Goal: Task Accomplishment & Management: Complete application form

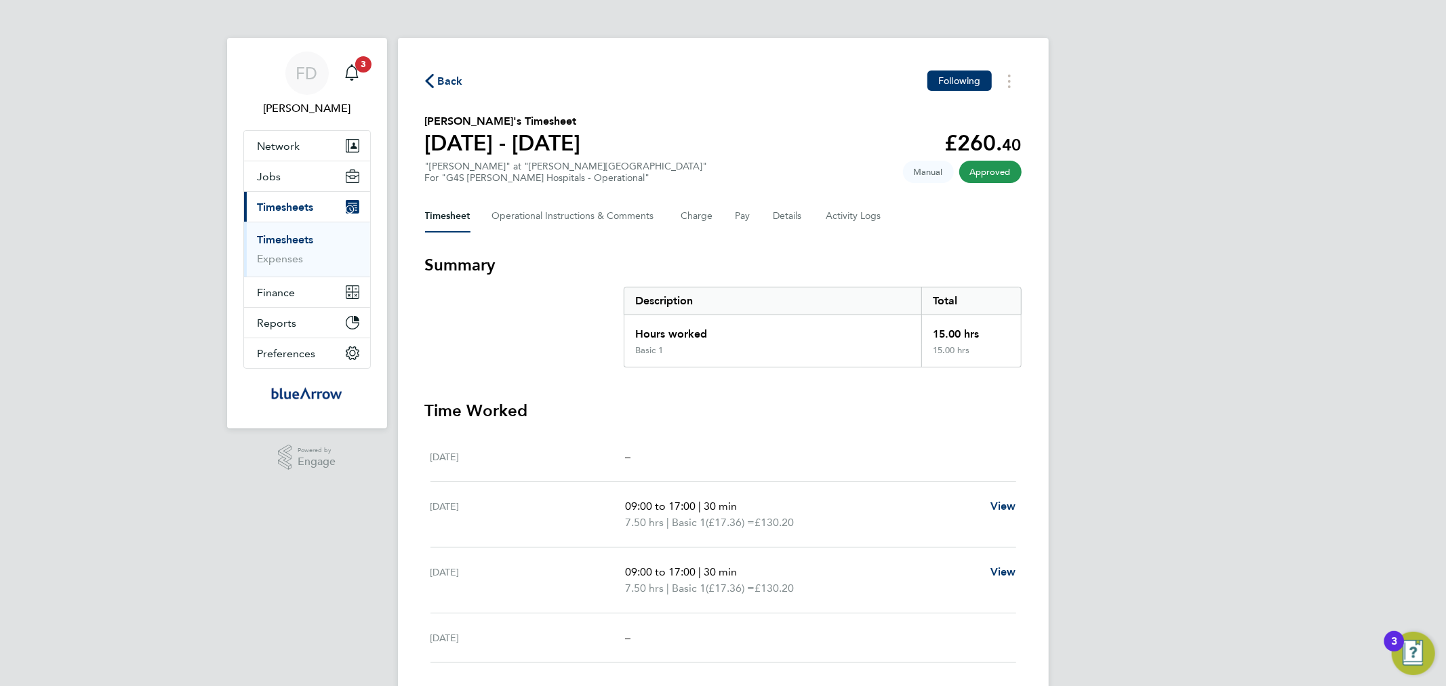
click at [1171, 375] on div "FD [PERSON_NAME] Notifications 3 Applications: Network Team Members Businesses …" at bounding box center [723, 391] width 1446 height 782
click at [449, 78] on span "Back" at bounding box center [450, 81] width 25 height 16
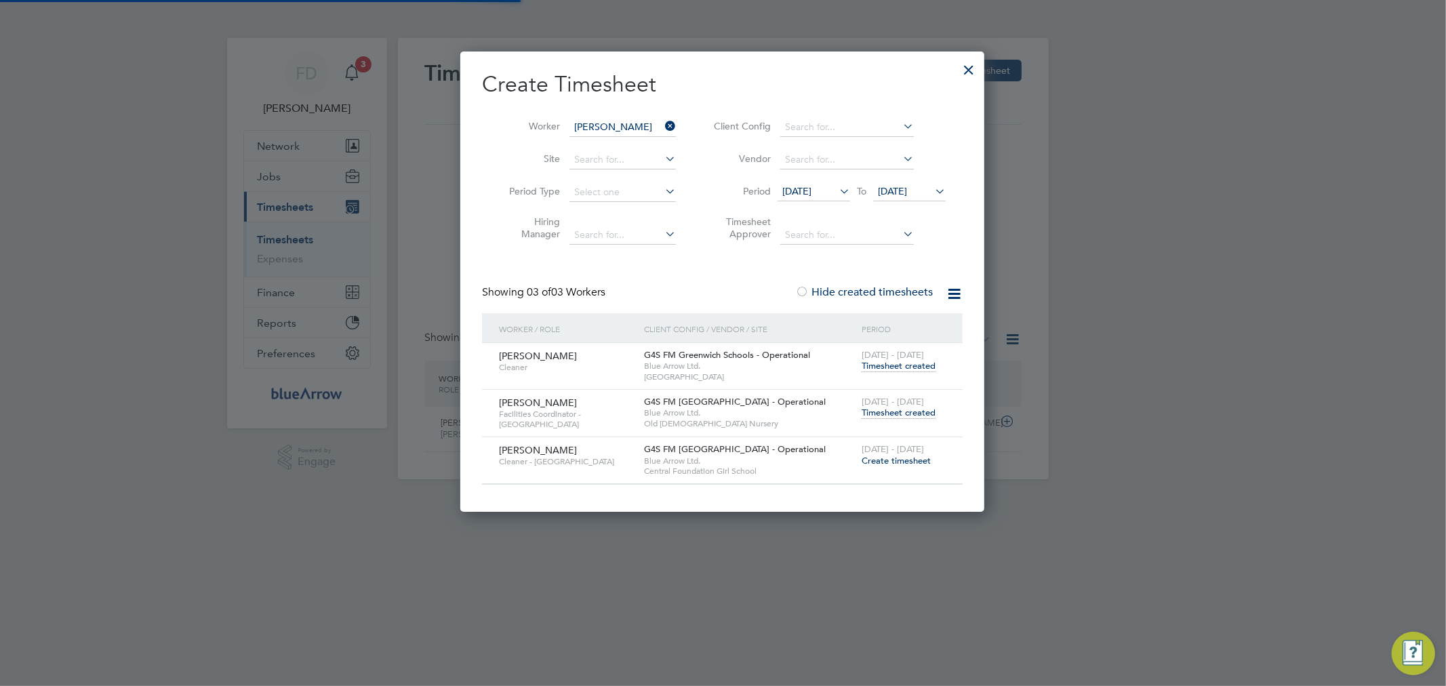
scroll to position [34, 118]
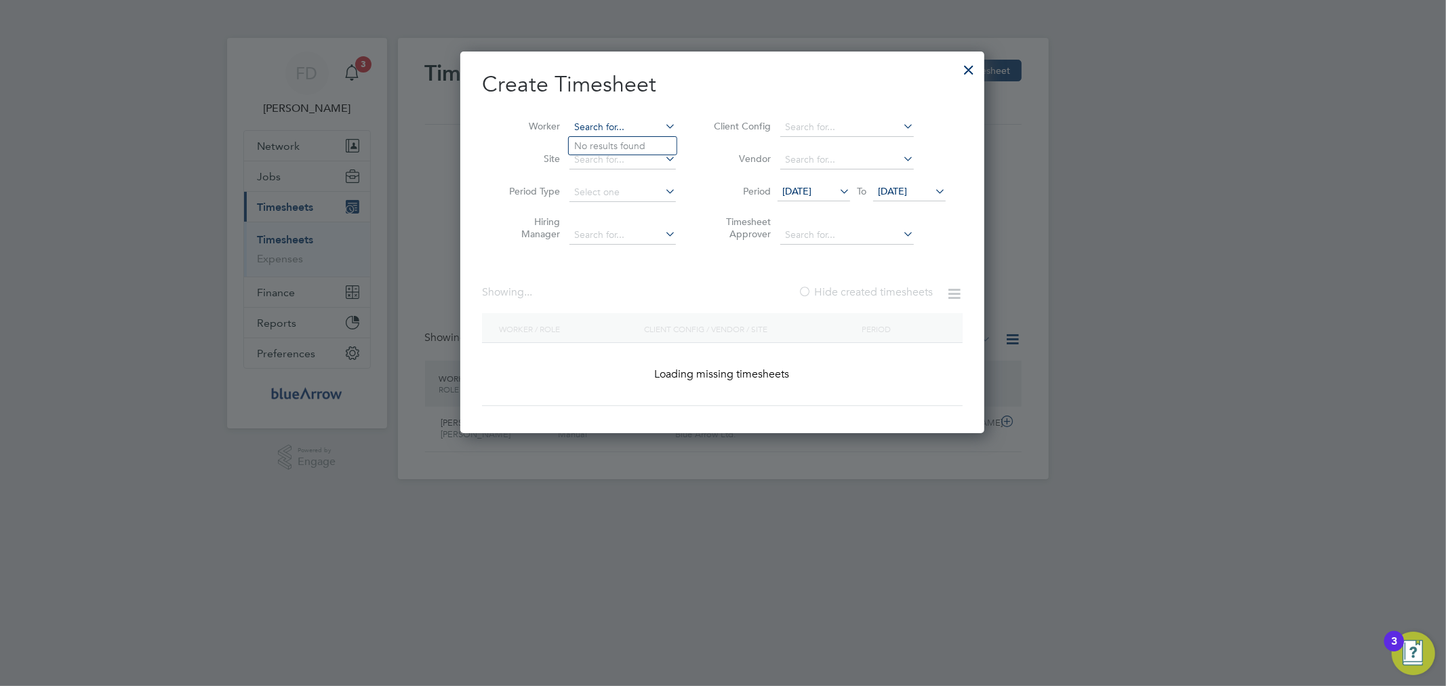
click at [615, 125] on input at bounding box center [622, 127] width 106 height 19
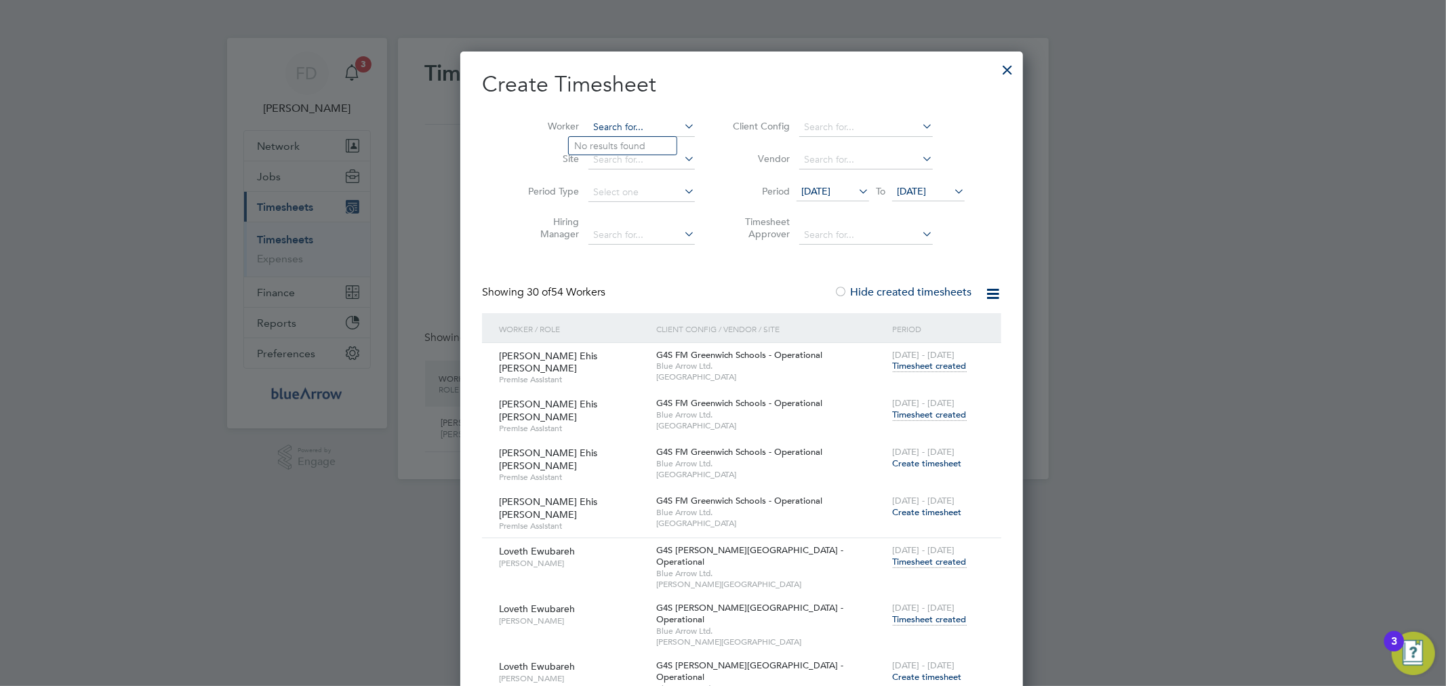
scroll to position [4604, 525]
click at [604, 142] on li "Modo u [GEOGRAPHIC_DATA]" at bounding box center [641, 146] width 144 height 18
type input "[PERSON_NAME] Korota"
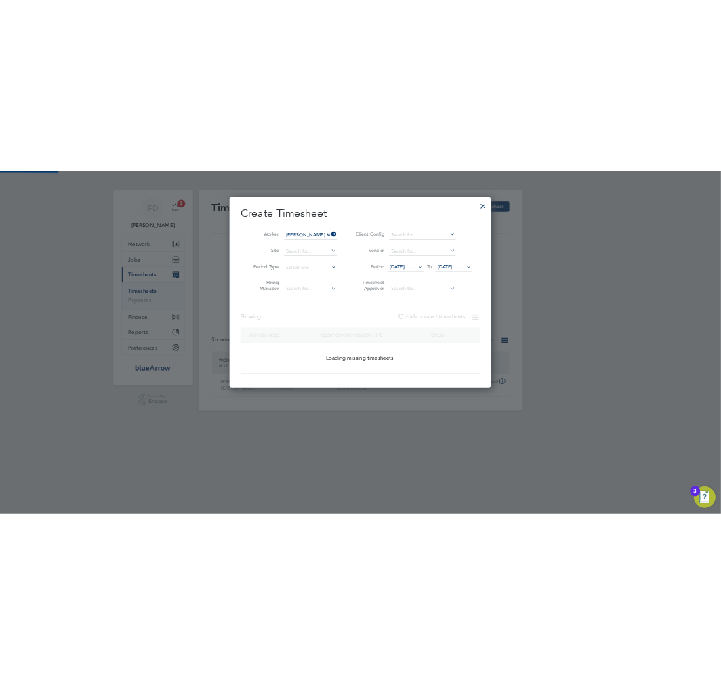
scroll to position [367, 525]
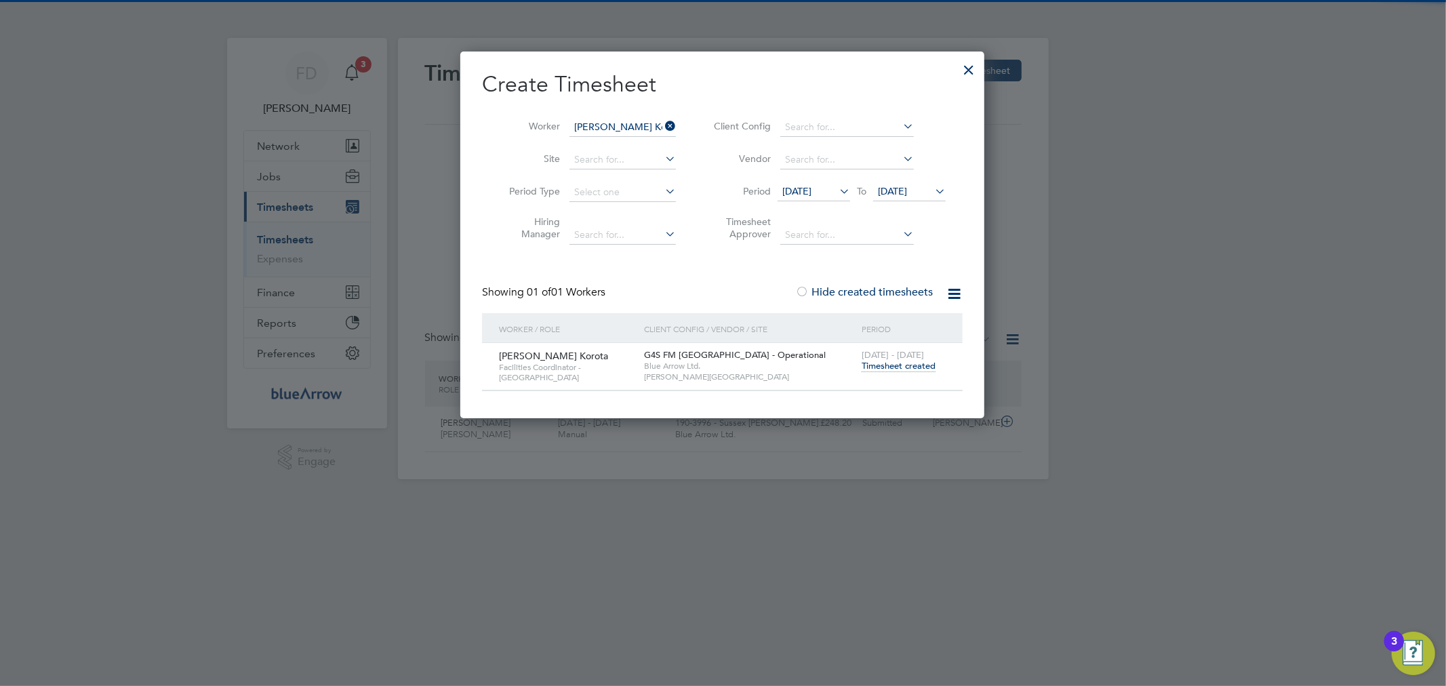
click at [885, 362] on span "Timesheet created" at bounding box center [898, 366] width 74 height 12
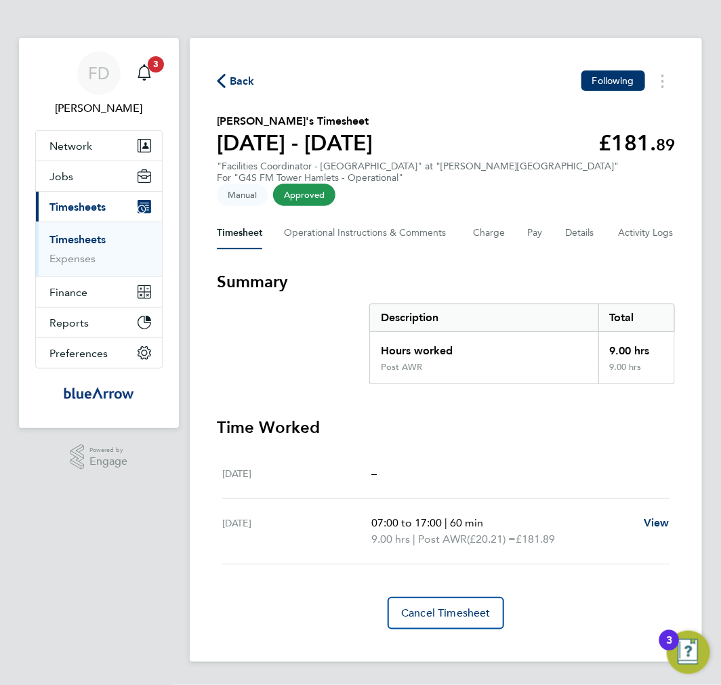
click at [241, 76] on span "Back" at bounding box center [242, 81] width 25 height 16
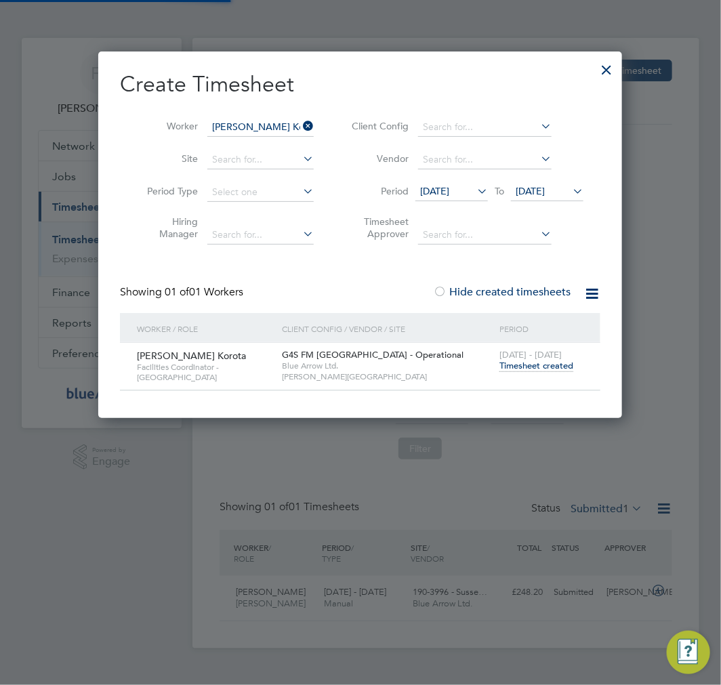
scroll to position [34, 89]
click at [607, 68] on div at bounding box center [606, 66] width 24 height 24
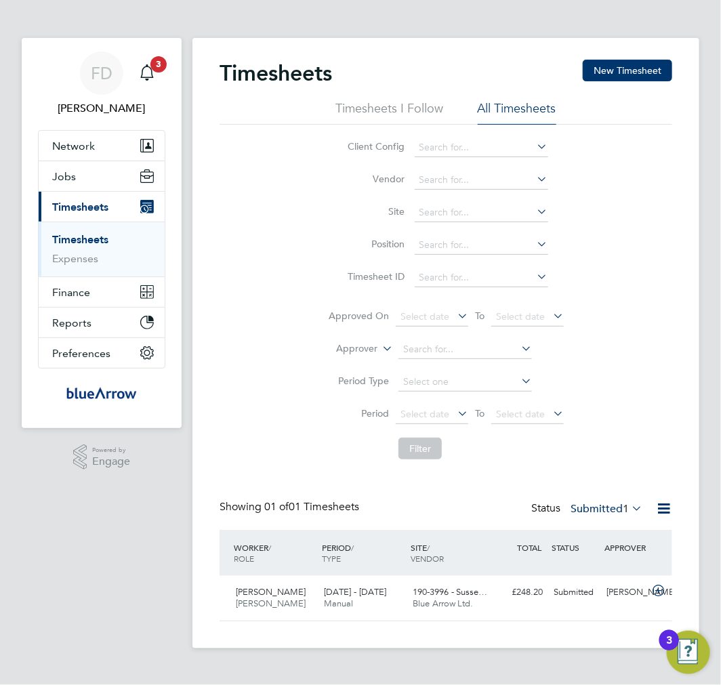
click at [509, 107] on li "All Timesheets" at bounding box center [517, 112] width 79 height 24
click at [607, 506] on label "Submitted 1" at bounding box center [607, 509] width 72 height 14
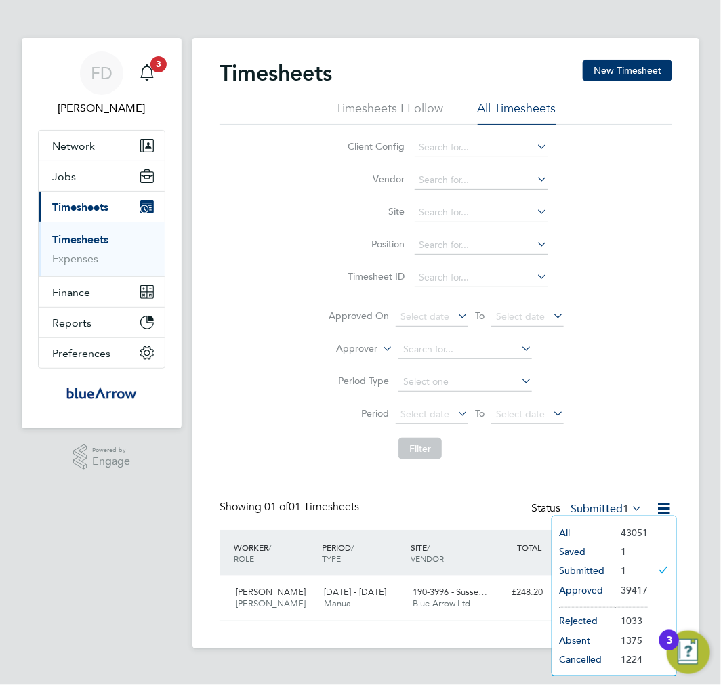
click at [591, 587] on li "Approved" at bounding box center [583, 590] width 62 height 19
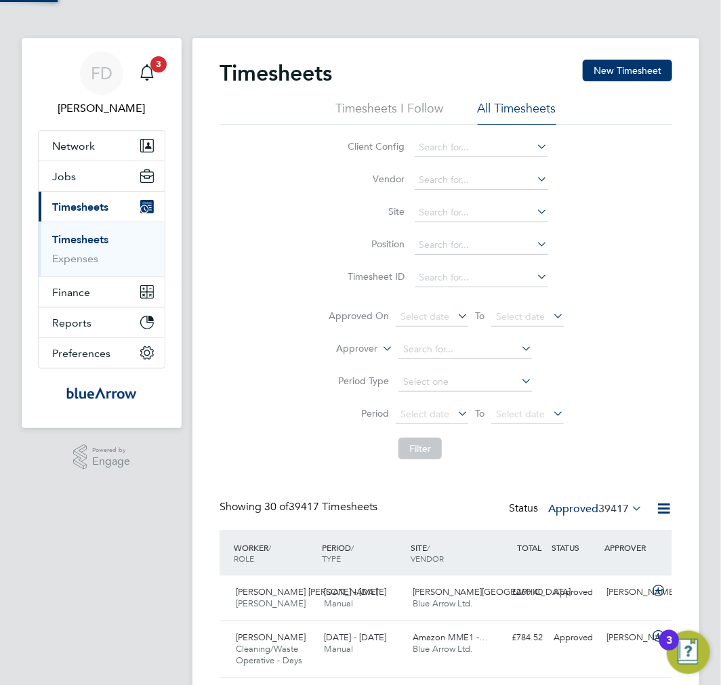
scroll to position [0, 0]
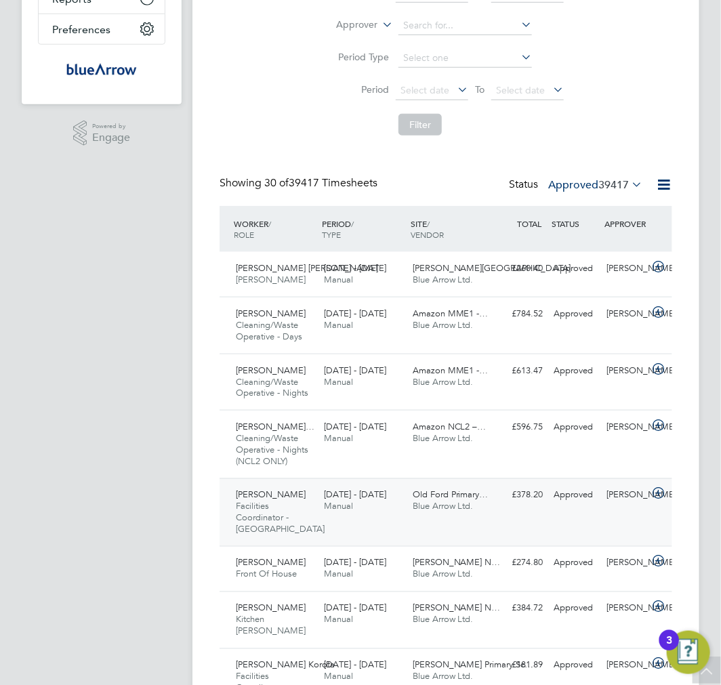
click at [275, 514] on span "Facilities Coordinator - [GEOGRAPHIC_DATA]" at bounding box center [280, 518] width 89 height 35
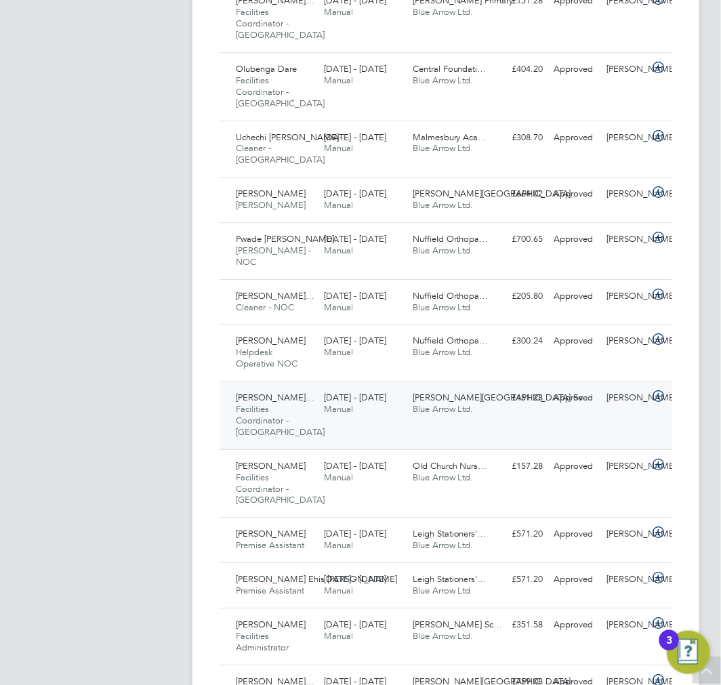
click at [293, 397] on div "[PERSON_NAME]… Facilities Coordinator - [GEOGRAPHIC_DATA] [DATE] - [DATE]" at bounding box center [274, 415] width 88 height 57
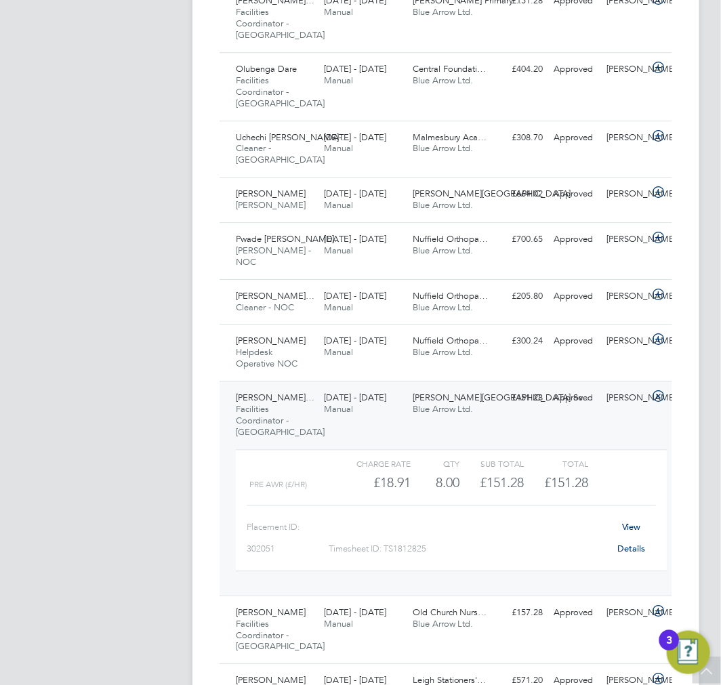
click at [645, 534] on link "View Details" at bounding box center [631, 537] width 28 height 33
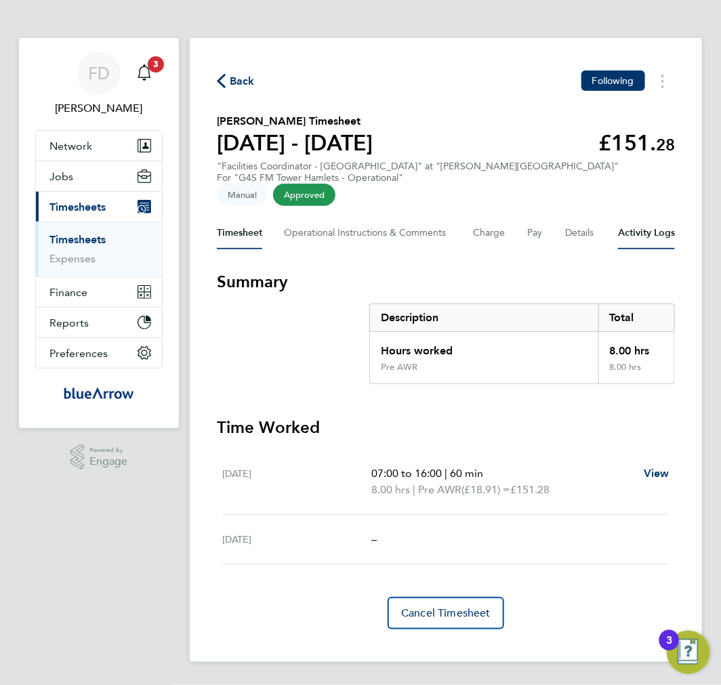
click at [633, 217] on Logs-tab "Activity Logs" at bounding box center [646, 233] width 57 height 33
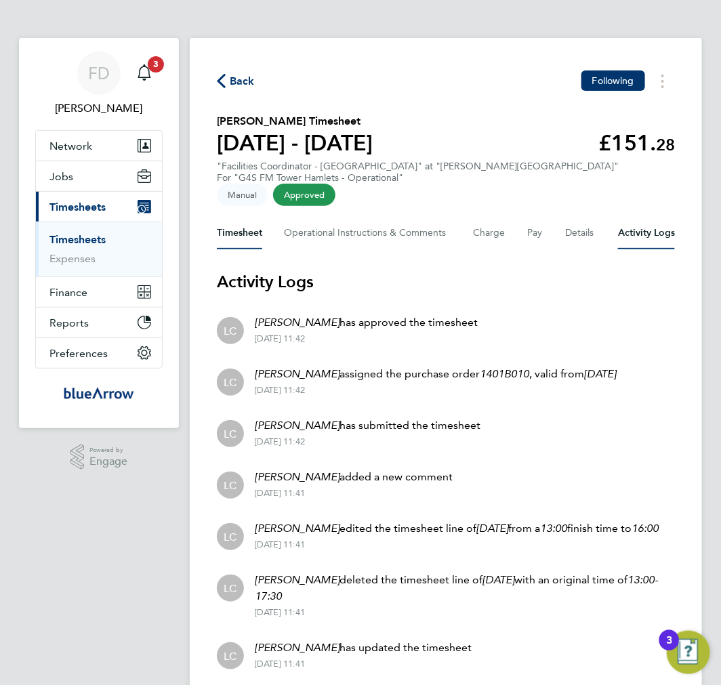
click at [233, 217] on button "Timesheet" at bounding box center [239, 233] width 45 height 33
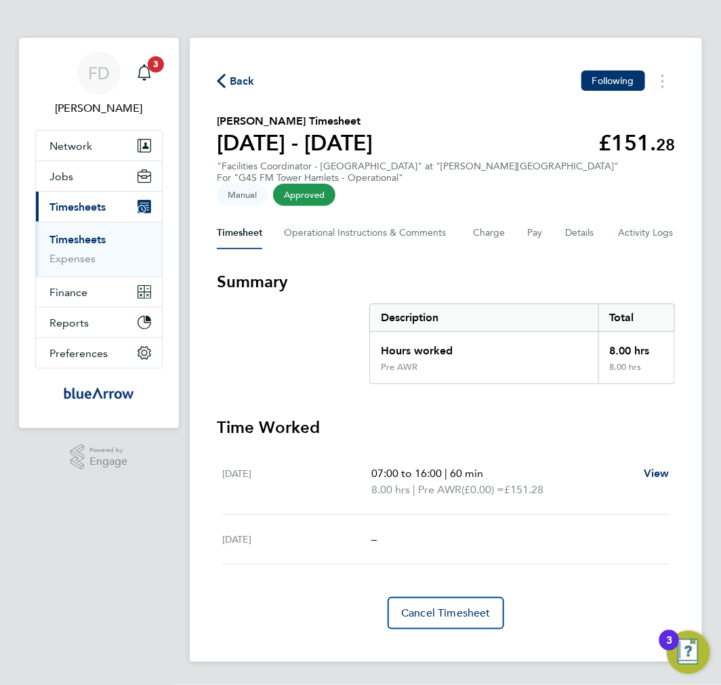
click at [159, 552] on app-navbar "FD Fabio Del Turco Notifications 3 Applications: Network Team Members Businesse…" at bounding box center [99, 361] width 160 height 646
click at [491, 220] on button "Charge" at bounding box center [489, 233] width 33 height 33
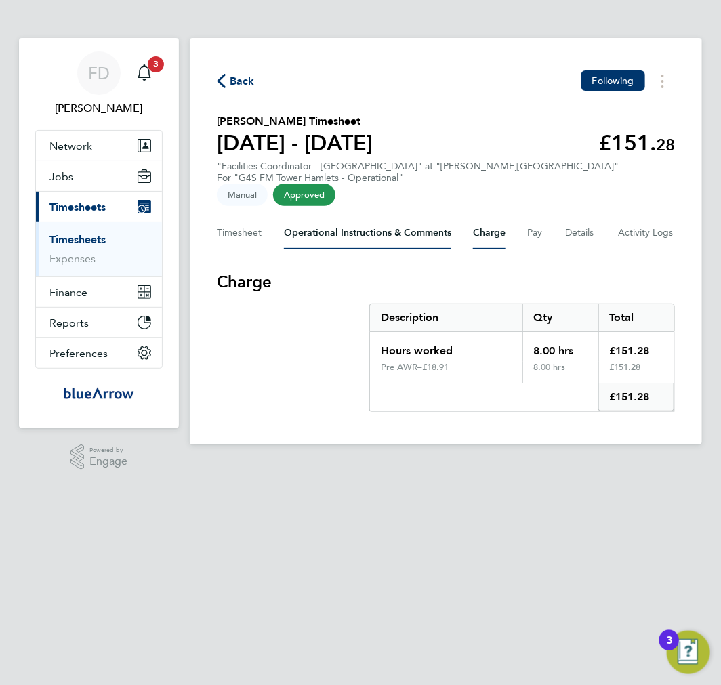
click at [396, 227] on Comments-tab "Operational Instructions & Comments" at bounding box center [367, 233] width 167 height 33
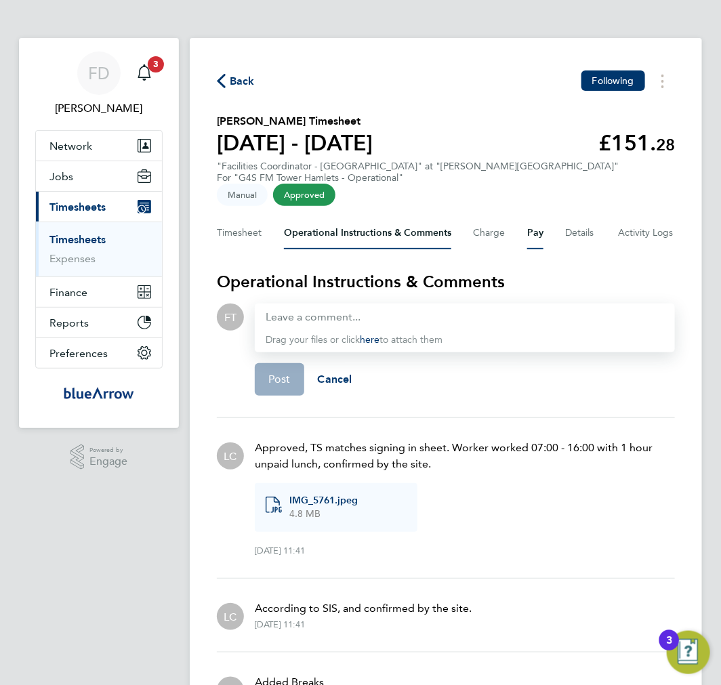
click at [540, 218] on button "Pay" at bounding box center [535, 233] width 16 height 33
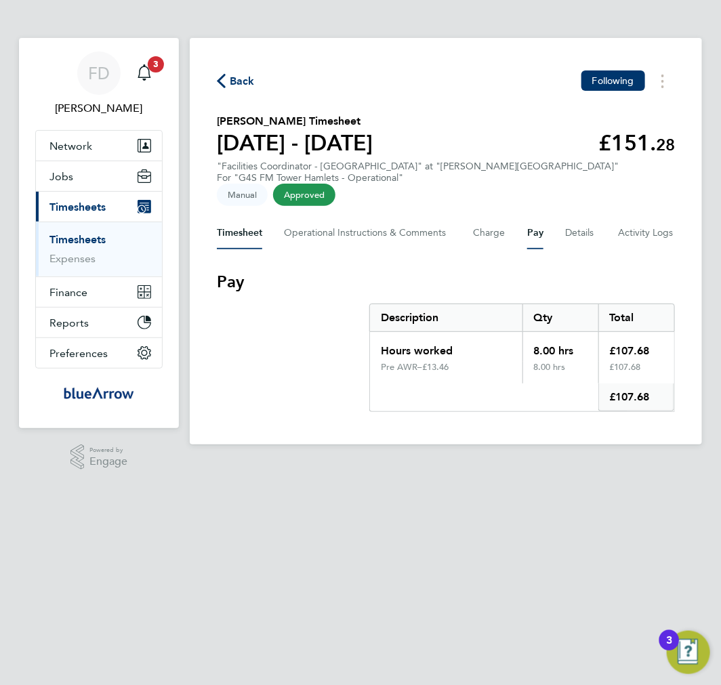
click at [218, 220] on button "Timesheet" at bounding box center [239, 233] width 45 height 33
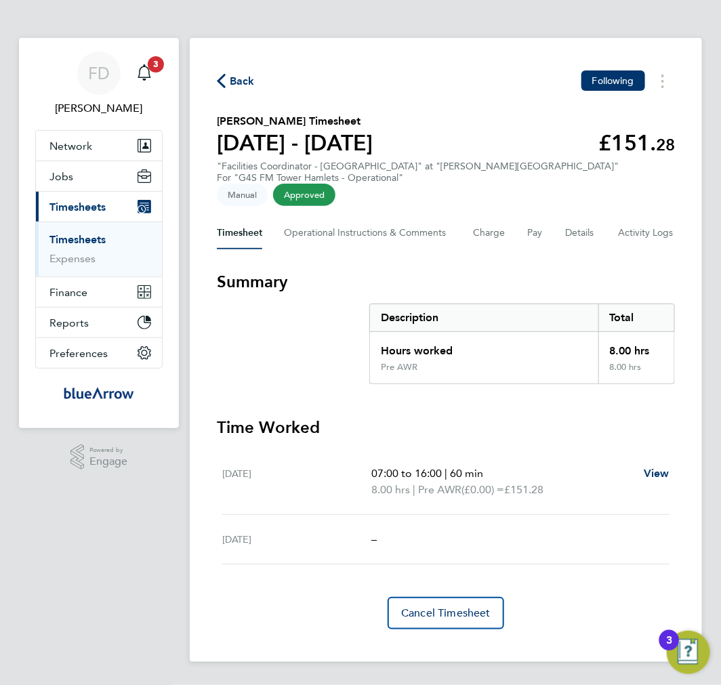
click at [249, 79] on span "Back" at bounding box center [242, 81] width 25 height 16
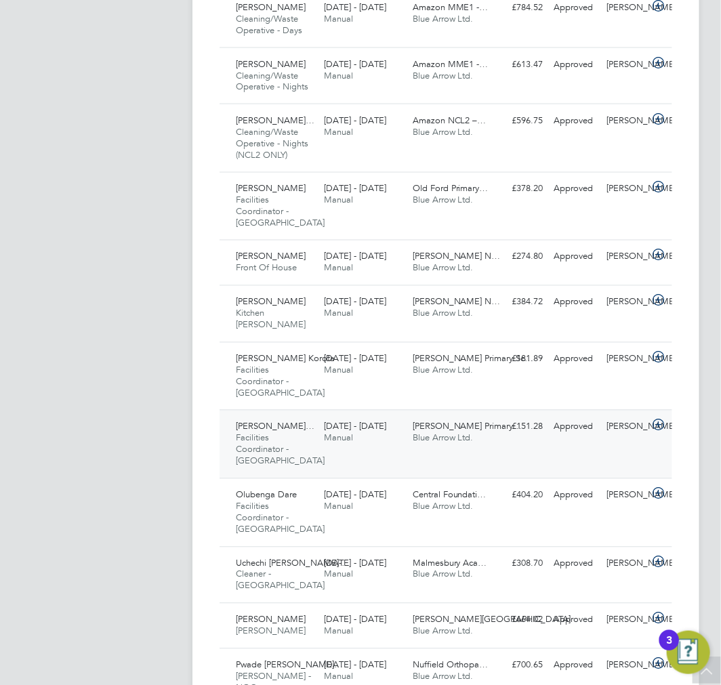
click at [301, 449] on div "Moriamo Abiola… Facilities Coordinator - Tower Hamlets 25 - 31 Aug 2025" at bounding box center [274, 444] width 88 height 57
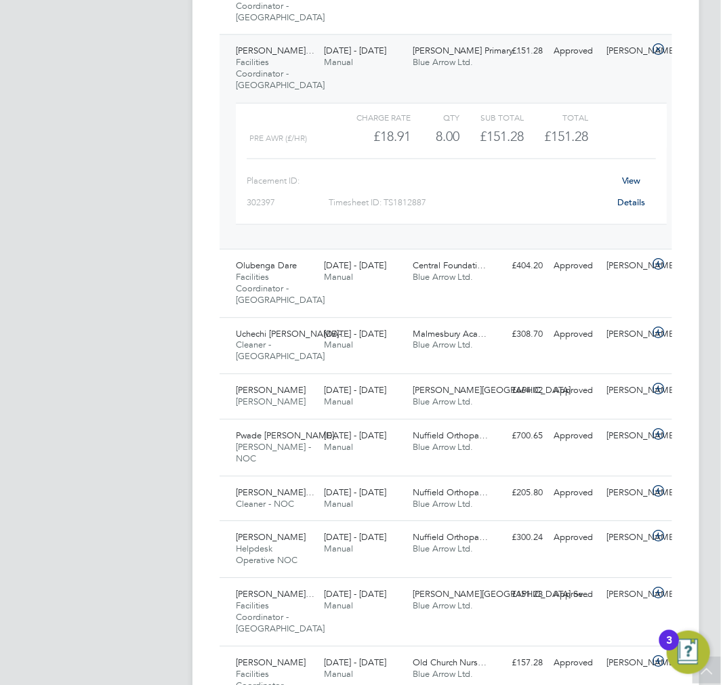
scroll to position [1258, 0]
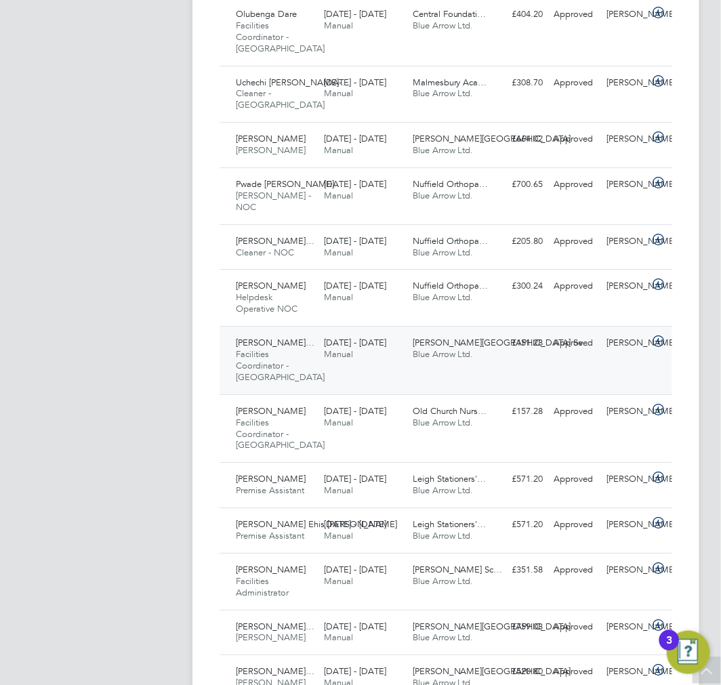
click at [297, 348] on div "[PERSON_NAME]… Facilities Coordinator - [GEOGRAPHIC_DATA] [DATE] - [DATE]" at bounding box center [274, 360] width 88 height 57
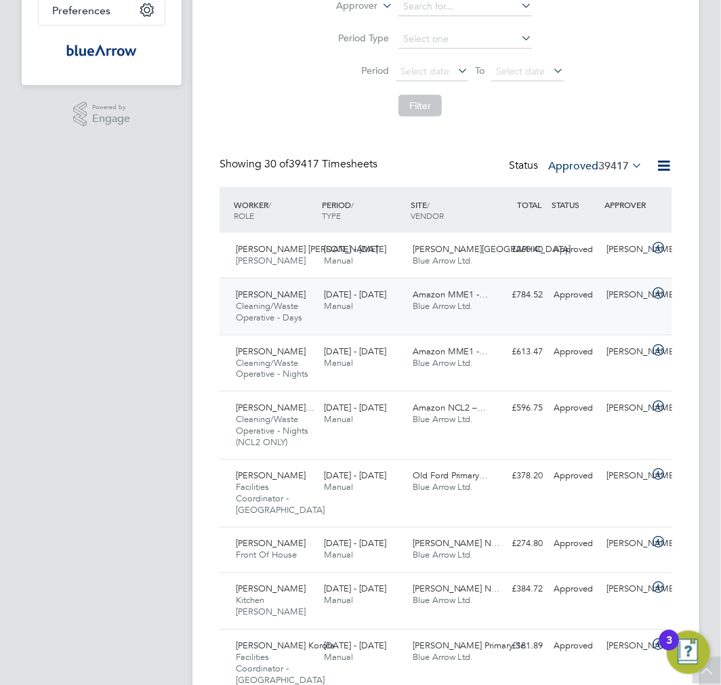
scroll to position [380, 0]
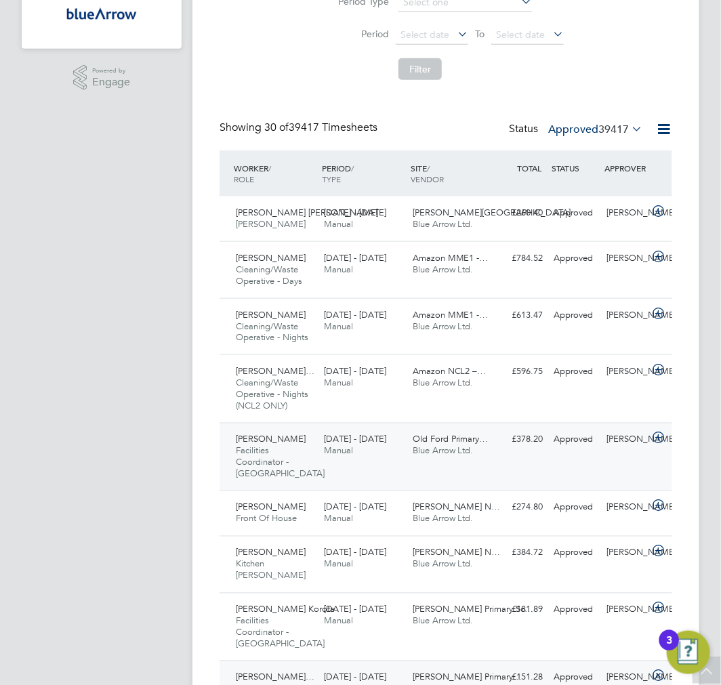
click at [248, 447] on span "Facilities Coordinator - [GEOGRAPHIC_DATA]" at bounding box center [280, 462] width 89 height 35
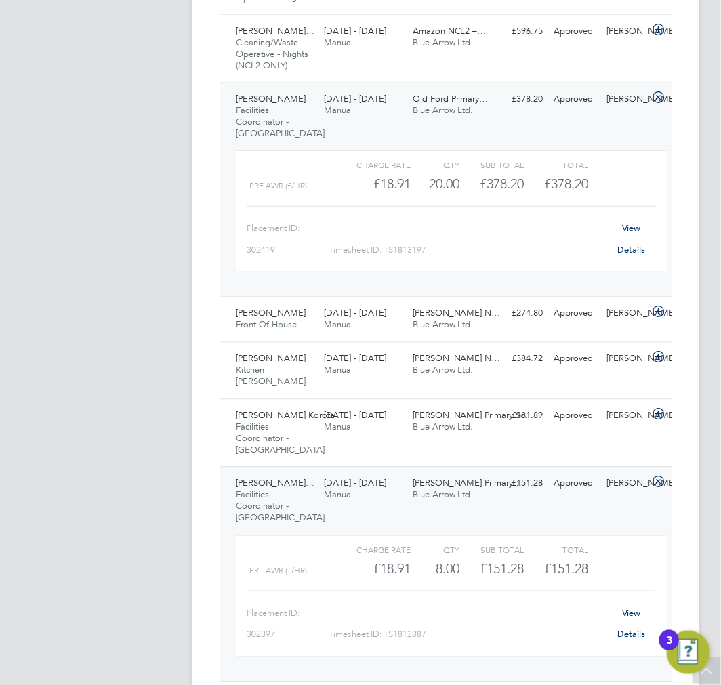
scroll to position [756, 0]
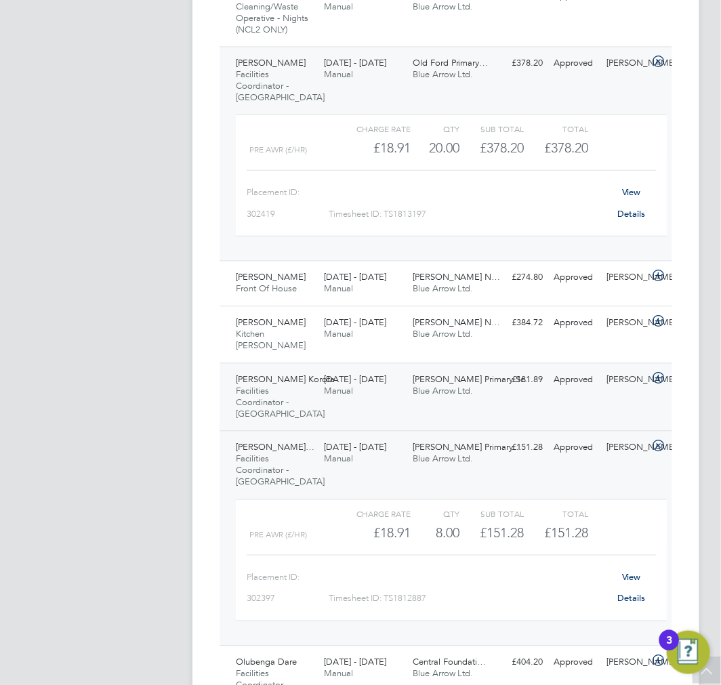
click at [272, 384] on span "[PERSON_NAME] Korota" at bounding box center [285, 380] width 99 height 12
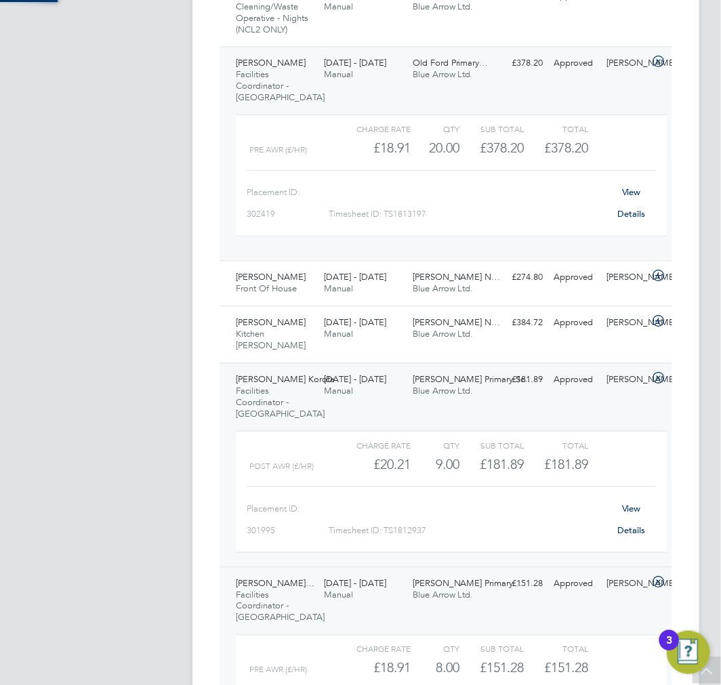
scroll to position [22, 97]
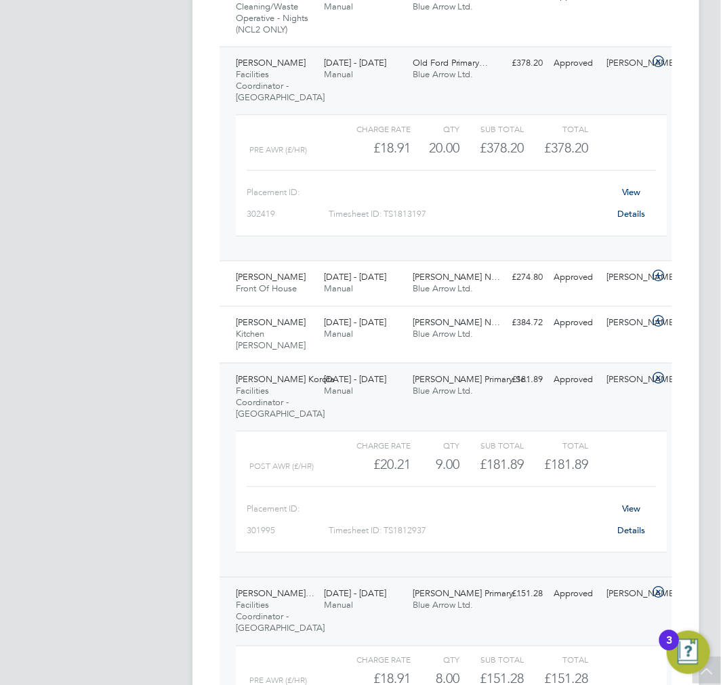
click at [452, 418] on div "Modou Korota Facilities Coordinator - Tower Hamlets 25 - 31 Aug 2025 25 - 31 Au…" at bounding box center [446, 470] width 453 height 215
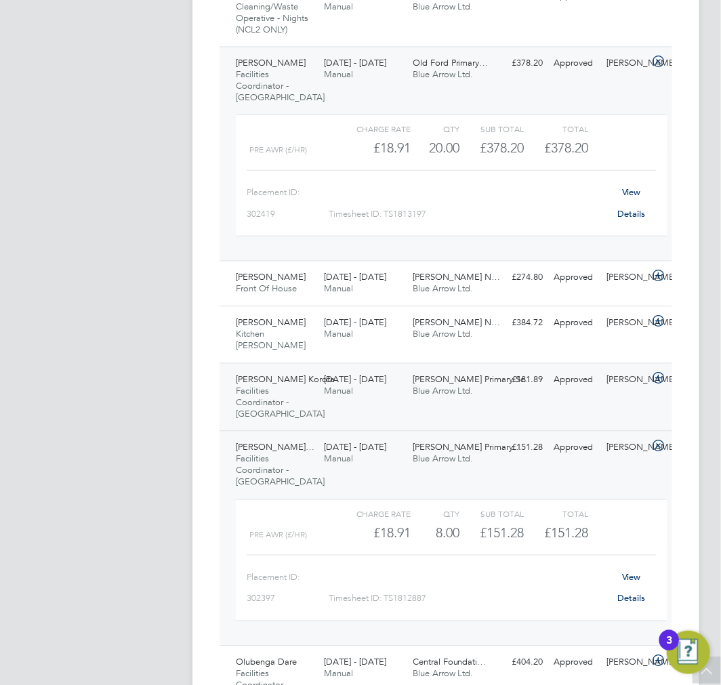
click at [443, 401] on div "Olga Primary Sc… Blue Arrow Ltd." at bounding box center [451, 386] width 88 height 34
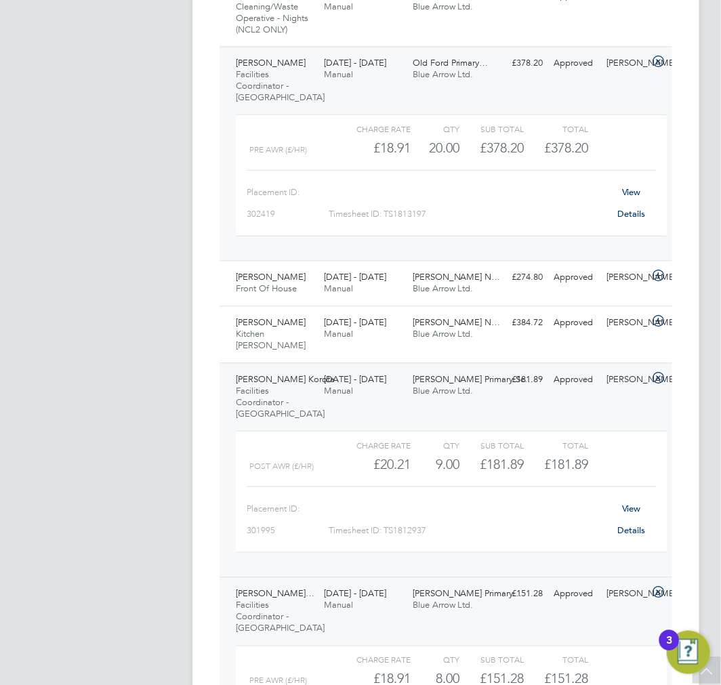
click at [626, 533] on link "View Details" at bounding box center [631, 519] width 28 height 33
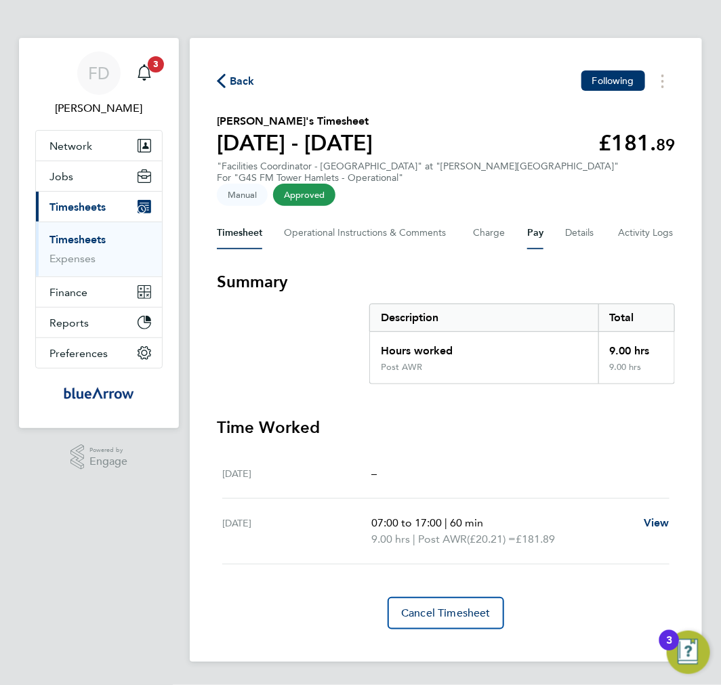
click at [532, 218] on button "Pay" at bounding box center [535, 233] width 16 height 33
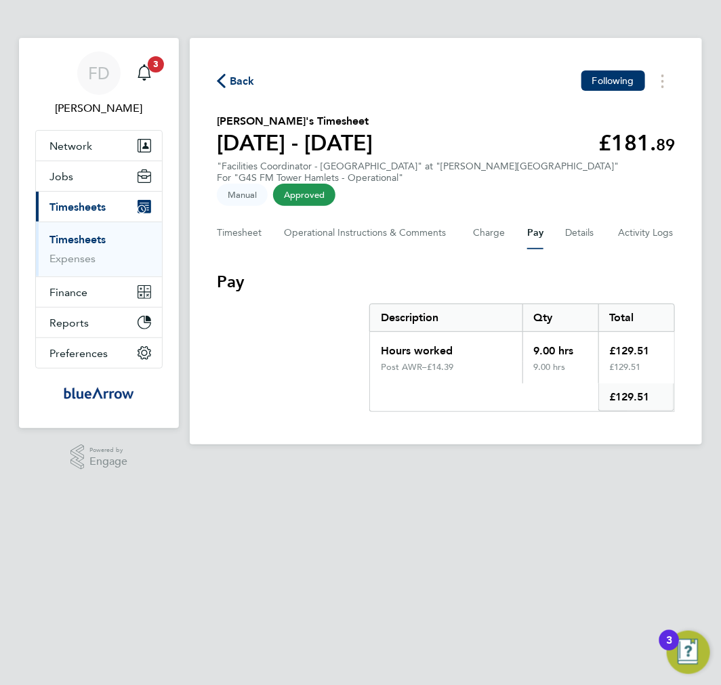
click at [466, 217] on div "Timesheet Operational Instructions & Comments Charge Pay Details Activity Logs" at bounding box center [446, 233] width 458 height 33
click at [476, 217] on button "Charge" at bounding box center [489, 233] width 33 height 33
click at [239, 73] on span "Back" at bounding box center [242, 81] width 25 height 16
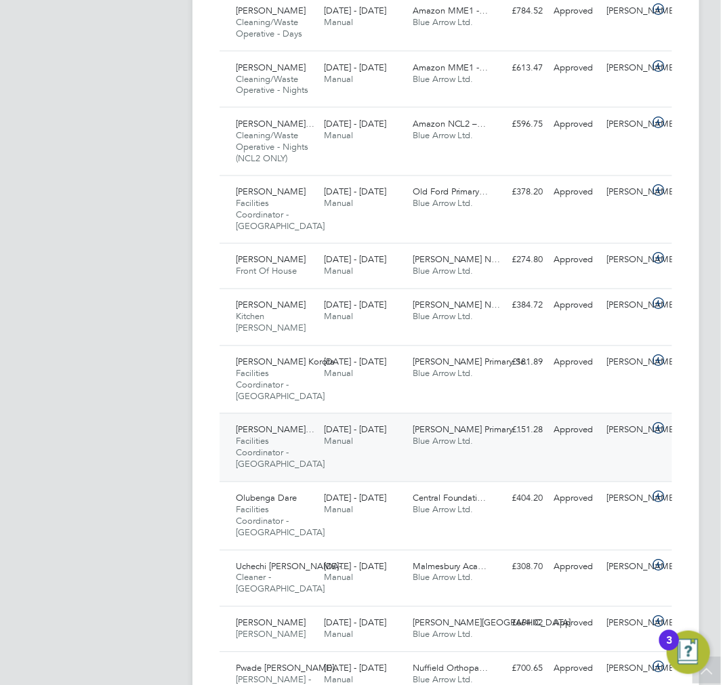
click at [292, 455] on div "Moriamo Abiola… Facilities Coordinator - Tower Hamlets 25 - 31 Aug 2025" at bounding box center [274, 448] width 88 height 57
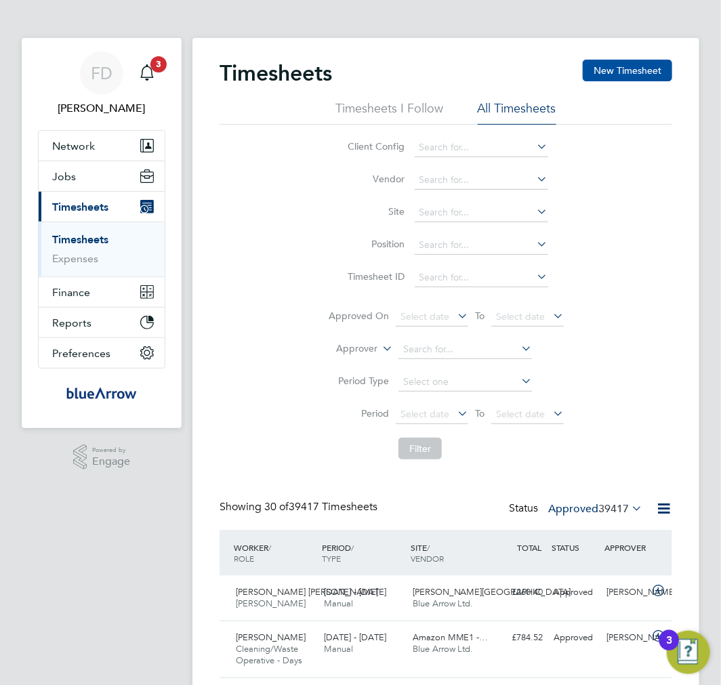
click at [624, 60] on button "New Timesheet" at bounding box center [627, 71] width 89 height 22
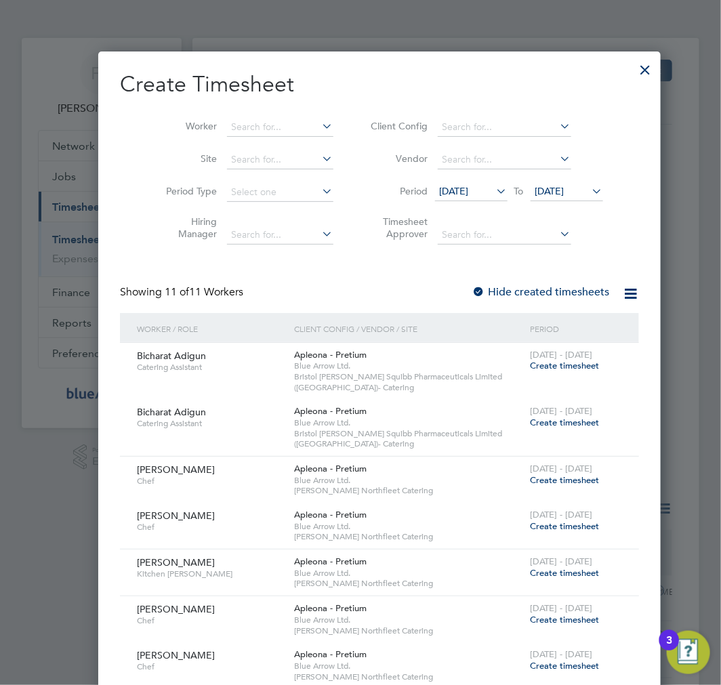
click at [260, 114] on li "Worker" at bounding box center [245, 127] width 211 height 33
click at [262, 123] on input at bounding box center [280, 127] width 106 height 19
click at [261, 160] on li "Olab ode Ologunoyan" at bounding box center [272, 164] width 131 height 18
type input "[PERSON_NAME]"
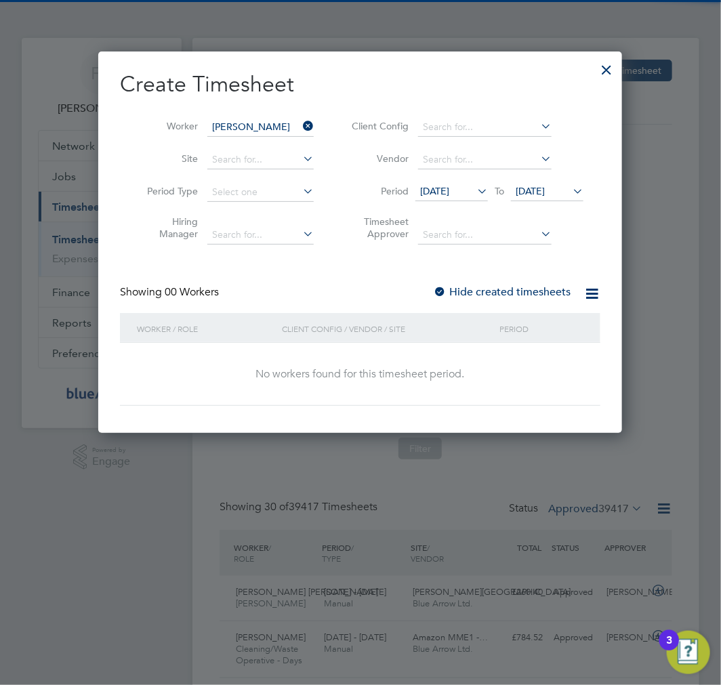
click at [441, 289] on div at bounding box center [440, 293] width 14 height 14
click at [530, 191] on span "26 Aug 2025" at bounding box center [530, 191] width 29 height 12
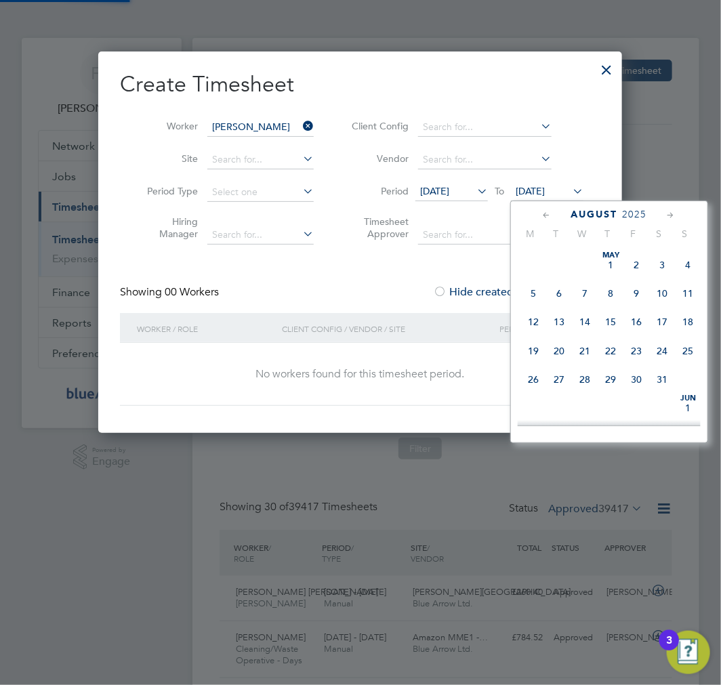
scroll to position [523, 0]
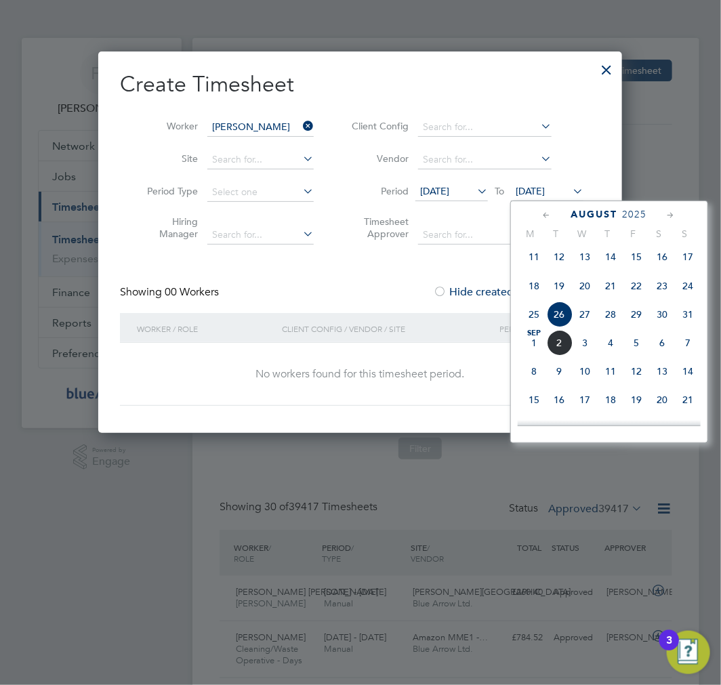
click at [640, 377] on span "12" at bounding box center [637, 372] width 26 height 26
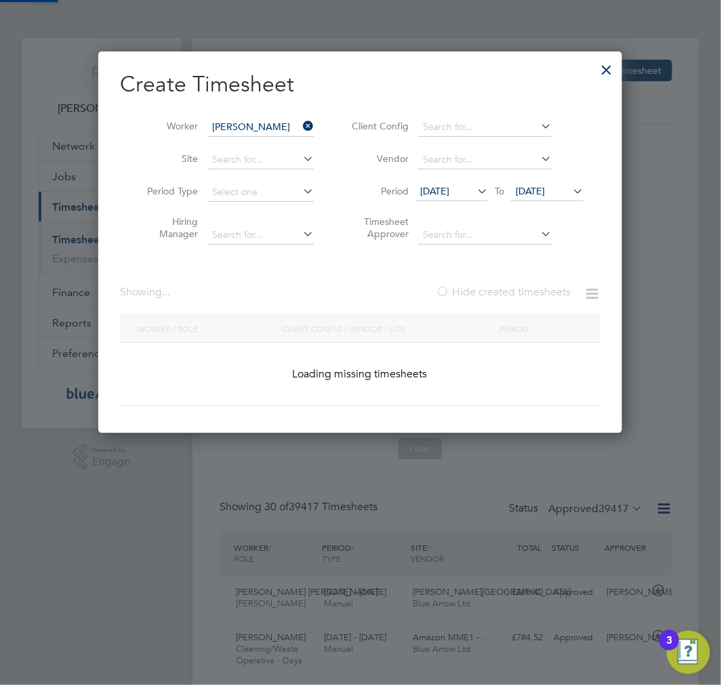
scroll to position [507, 525]
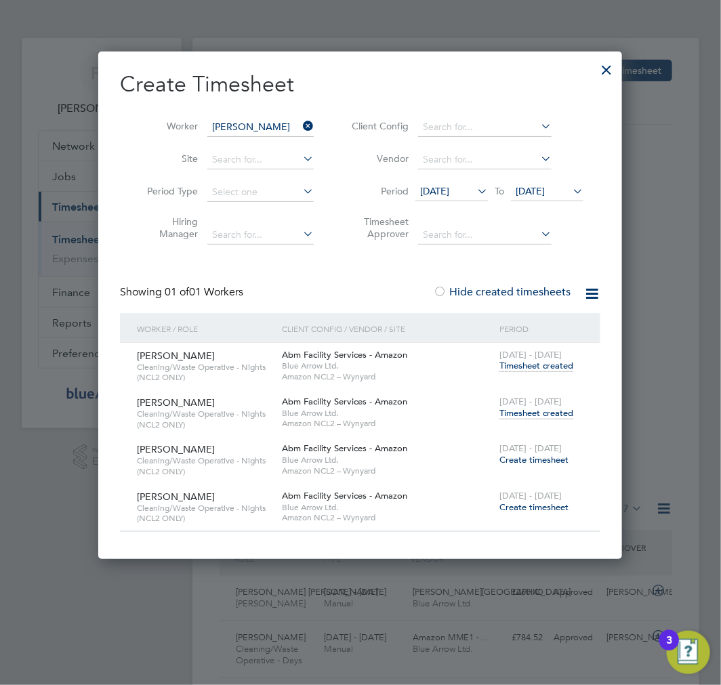
click at [537, 417] on span "Timesheet created" at bounding box center [537, 413] width 74 height 12
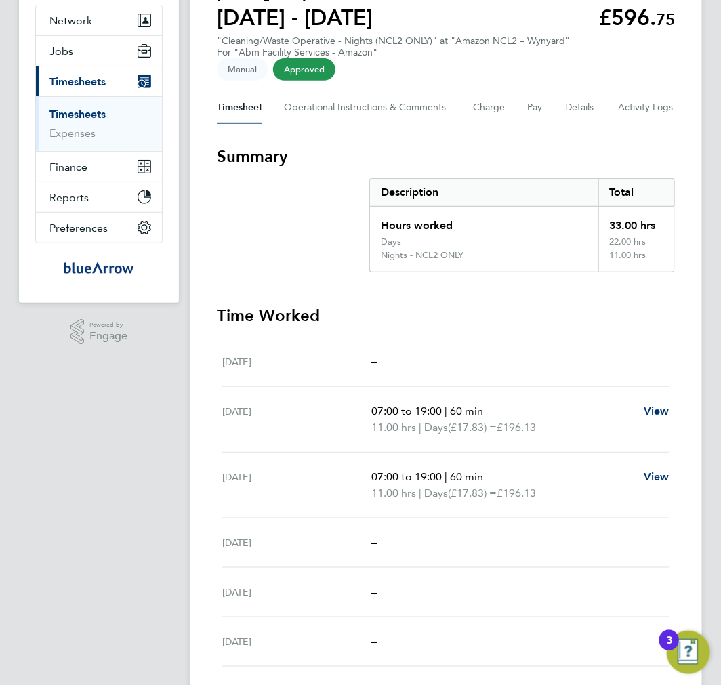
scroll to position [289, 0]
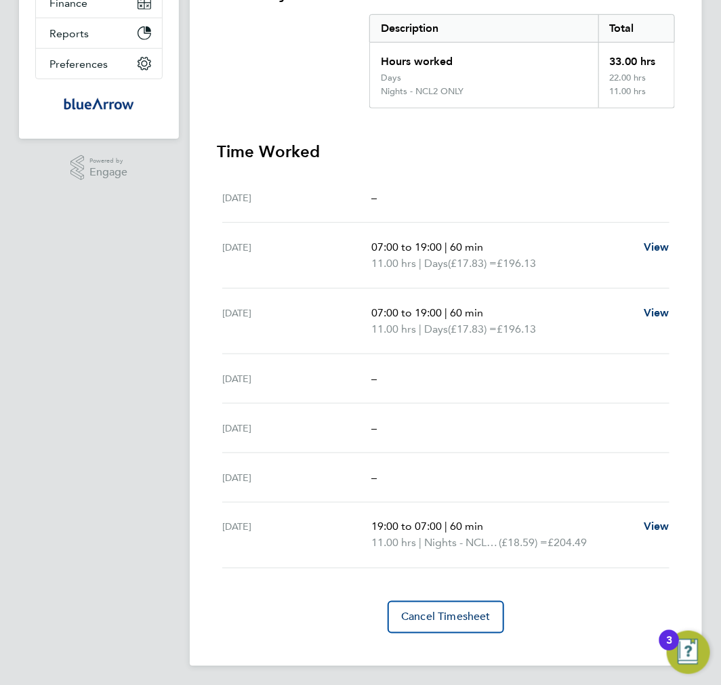
click at [175, 363] on app-navbar "FD Fabio Del Turco Notifications 3 Applications: Network Team Members Businesse…" at bounding box center [99, 218] width 160 height 939
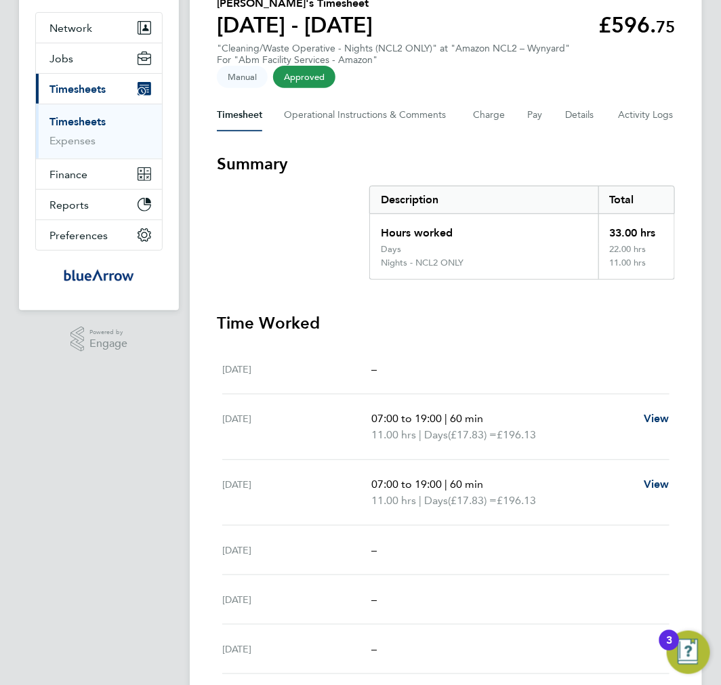
scroll to position [39, 0]
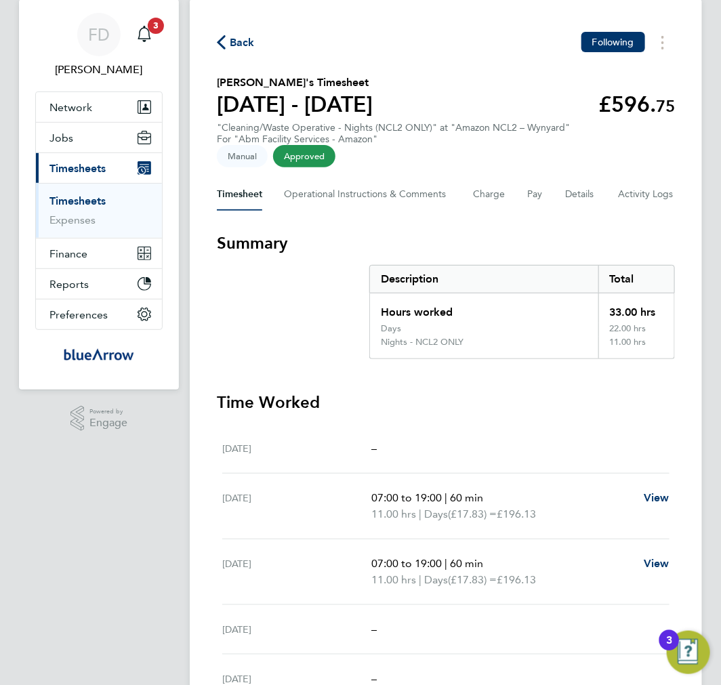
click at [245, 37] on span "Back" at bounding box center [242, 43] width 25 height 16
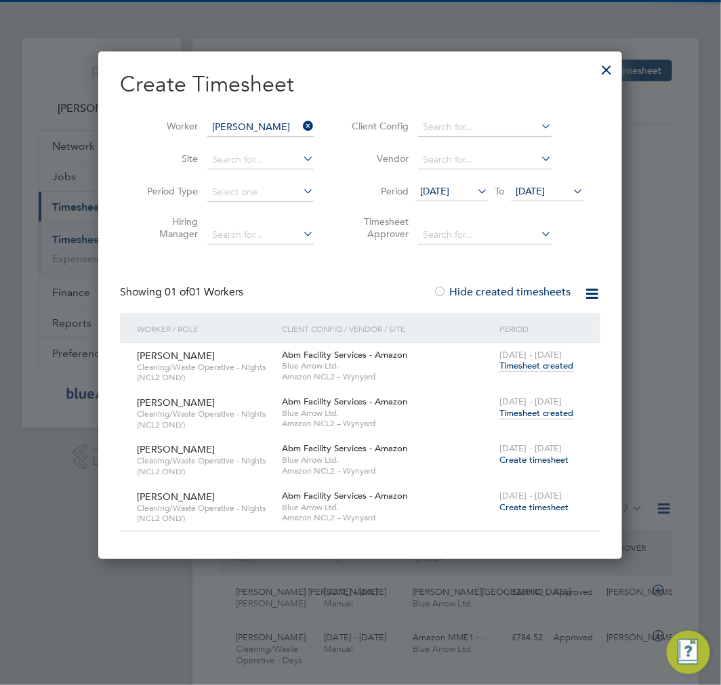
scroll to position [7, 7]
click at [617, 65] on div at bounding box center [606, 66] width 24 height 24
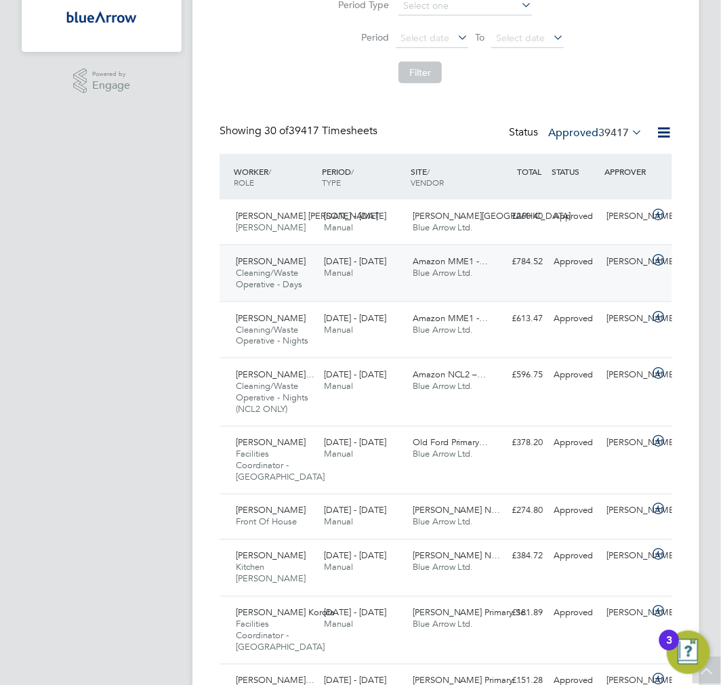
click at [343, 272] on span "Manual" at bounding box center [338, 273] width 29 height 12
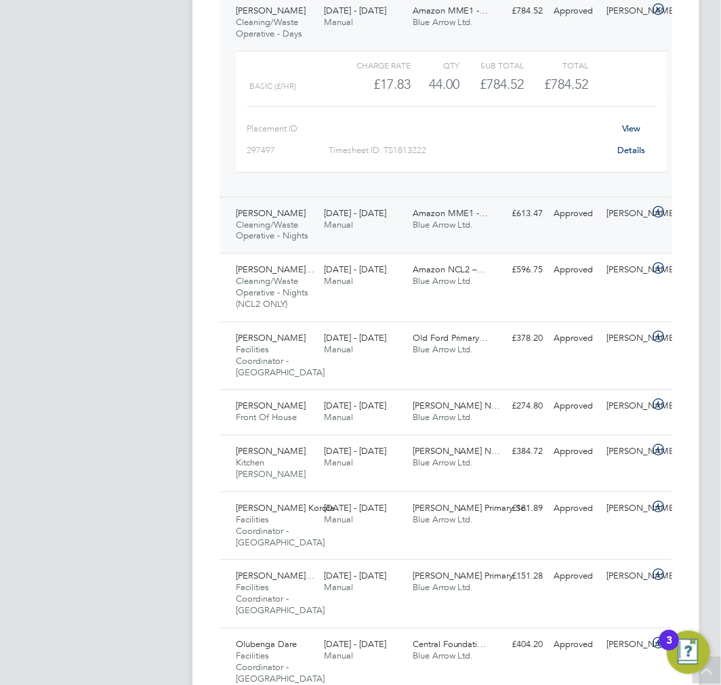
click at [357, 221] on div "23 - 29 Aug 2025 Manual" at bounding box center [363, 220] width 88 height 34
